Goal: Information Seeking & Learning: Check status

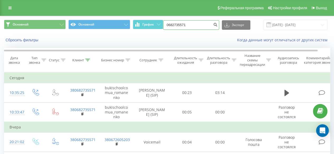
drag, startPoint x: 206, startPoint y: 26, endPoint x: 166, endPoint y: 26, distance: 40.4
click at [166, 26] on input "0682735571" at bounding box center [191, 25] width 56 height 10
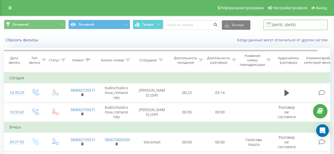
click at [289, 27] on input "21.06.2025 - 21.09.2025" at bounding box center [295, 25] width 64 height 10
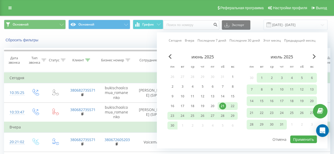
click at [176, 42] on link "Сегодня" at bounding box center [175, 40] width 13 height 5
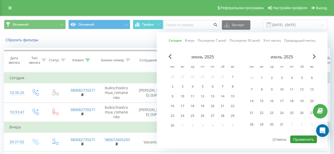
click at [295, 141] on button "Применить" at bounding box center [303, 140] width 27 height 8
type input "[DATE] - [DATE]"
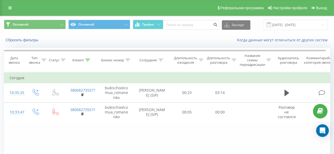
click at [157, 60] on div "Сотрудник" at bounding box center [151, 60] width 24 height 4
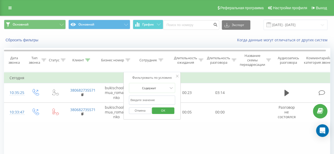
click at [148, 100] on input "text" at bounding box center [152, 100] width 46 height 9
type input "сікора"
click button "OK" at bounding box center [163, 111] width 22 height 7
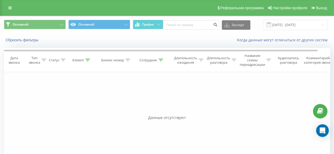
click at [186, 20] on div "Экспорт .csv .xls .xlsx 21.09.2025 - 21.09.2025" at bounding box center [245, 25] width 164 height 10
click at [12, 8] on link at bounding box center [10, 7] width 10 height 7
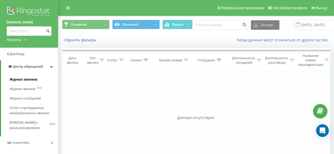
click at [23, 79] on span "Журнал звонков" at bounding box center [24, 79] width 28 height 5
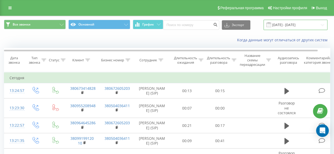
click at [279, 25] on input "[DATE] - [DATE]" at bounding box center [295, 25] width 64 height 10
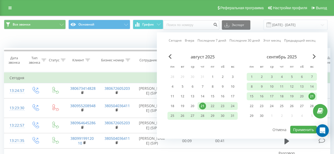
click at [175, 37] on div "Сегодня Вчера Последние 7 дней Последние 30 дней Этот месяц Предыдущий месяц ав…" at bounding box center [242, 85] width 171 height 107
click at [175, 41] on link "Сегодня" at bounding box center [175, 40] width 13 height 5
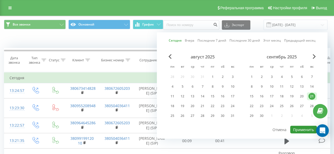
click at [303, 128] on button "Применить" at bounding box center [303, 130] width 27 height 8
type input "[DATE] - [DATE]"
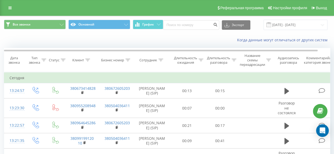
click at [163, 60] on icon at bounding box center [160, 60] width 5 height 3
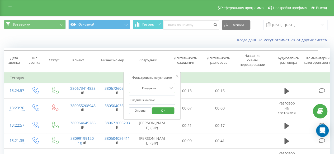
click at [149, 101] on input "text" at bounding box center [152, 100] width 46 height 9
type input "сікора"
click button "OK" at bounding box center [163, 111] width 22 height 7
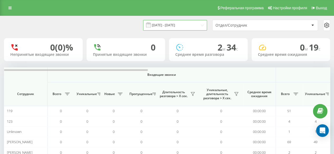
click at [171, 22] on input "25.01.2025 - 25.01.2025" at bounding box center [175, 25] width 64 height 10
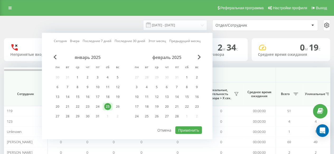
click at [64, 41] on link "Сегодня" at bounding box center [60, 41] width 13 height 5
click at [195, 127] on button "Применить" at bounding box center [188, 131] width 27 height 8
type input "[DATE] - [DATE]"
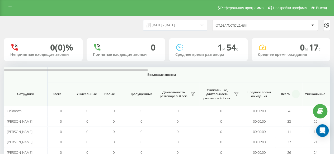
click at [296, 97] on button at bounding box center [296, 94] width 8 height 8
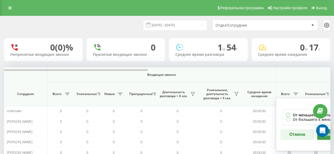
drag, startPoint x: 289, startPoint y: 115, endPoint x: 291, endPoint y: 122, distance: 7.0
click at [291, 122] on div "От меньшего к большему От большего к меньшему" at bounding box center [315, 118] width 66 height 16
click at [291, 122] on label "От большего к меньшему" at bounding box center [315, 119] width 59 height 4
radio input "true"
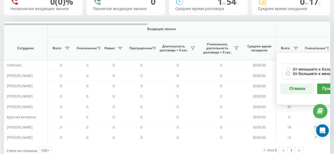
scroll to position [53, 0]
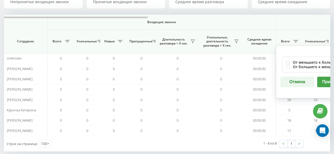
click at [322, 83] on button "Применить" at bounding box center [334, 82] width 34 height 11
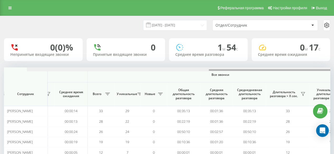
scroll to position [0, 410]
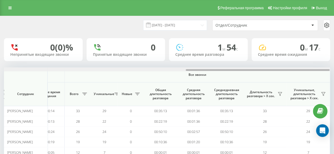
drag, startPoint x: 156, startPoint y: 78, endPoint x: 338, endPoint y: 83, distance: 181.9
click at [334, 83] on html "bukischool.com.ua Проекты bukischool.com.ua Дашборд Центр обращений Аналитика В…" at bounding box center [167, 77] width 334 height 154
